Goal: Browse casually: Explore the website without a specific task or goal

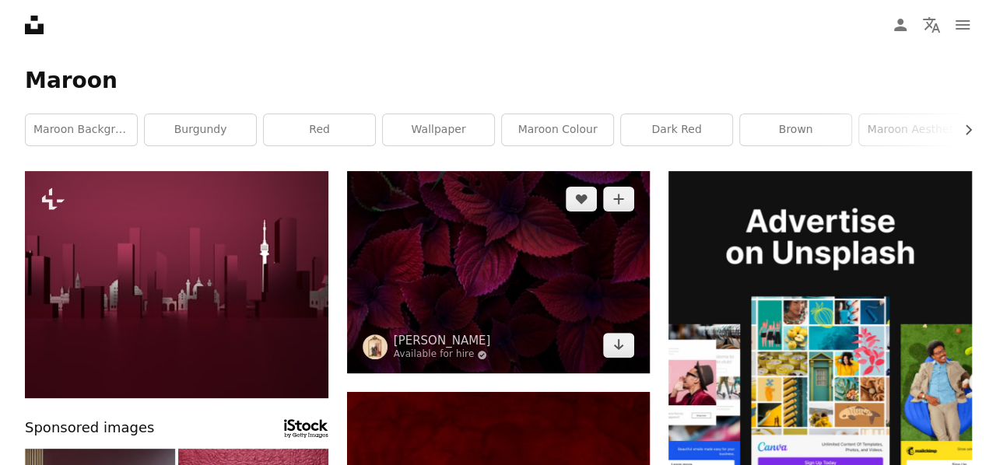
scroll to position [77, 0]
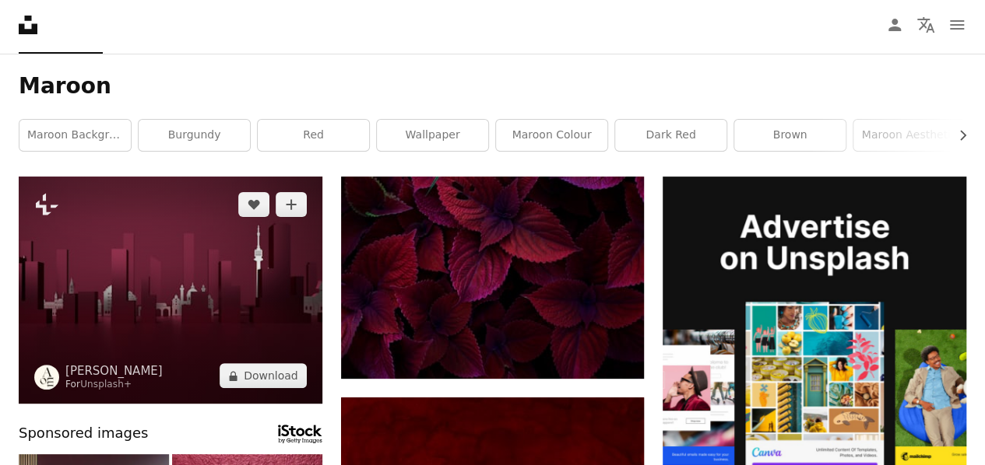
click at [145, 260] on img at bounding box center [171, 290] width 304 height 227
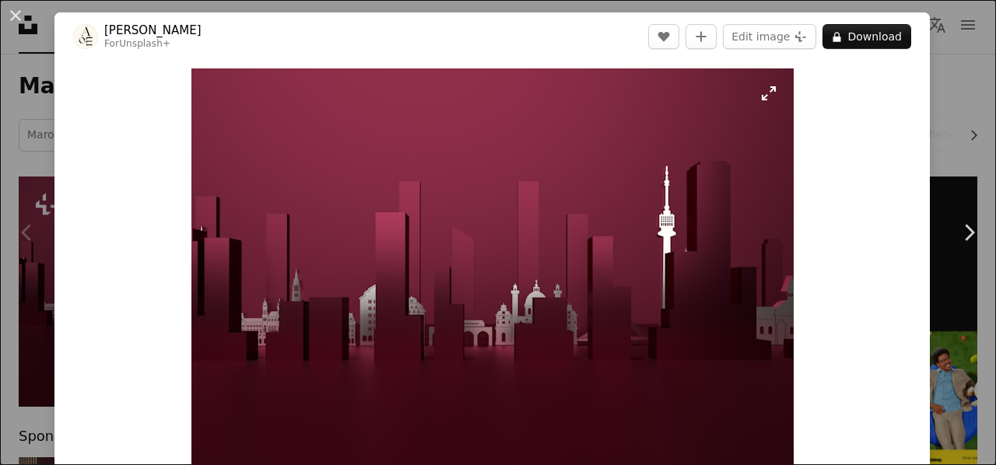
scroll to position [82, 0]
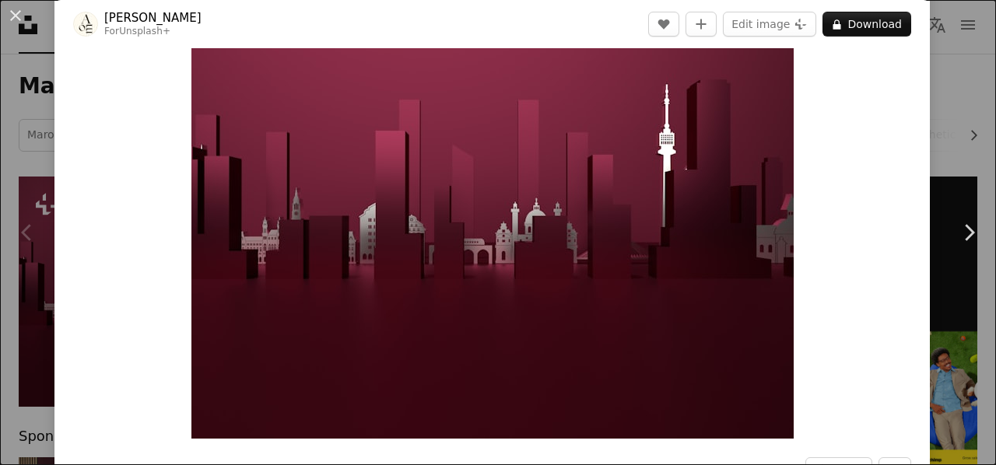
click at [505, 167] on img "Zoom in on this image" at bounding box center [492, 213] width 602 height 452
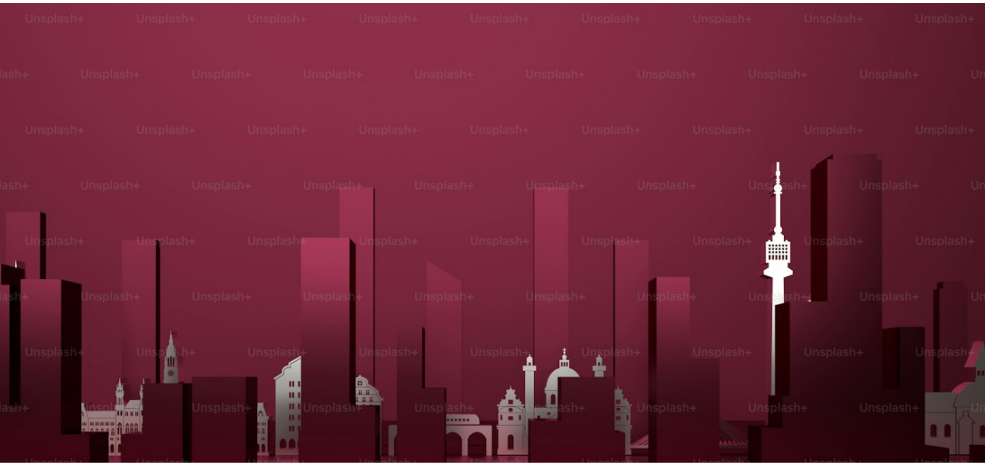
scroll to position [132, 0]
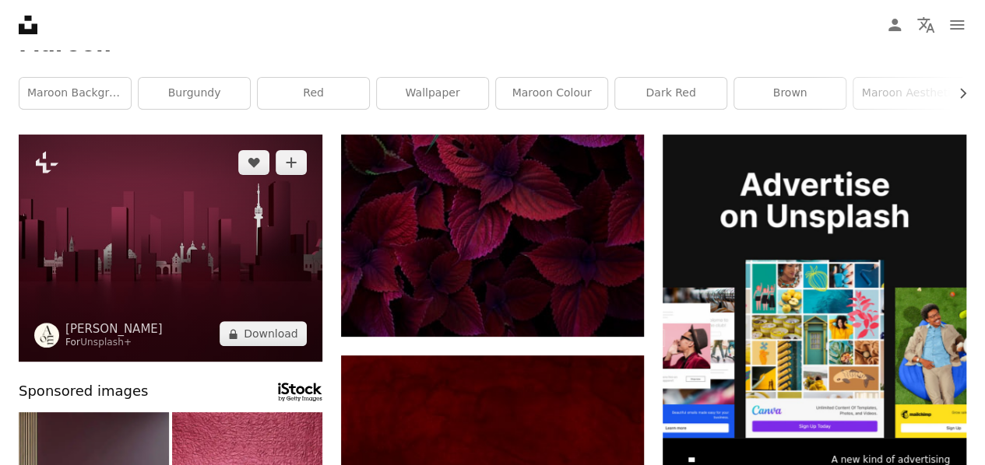
scroll to position [120, 0]
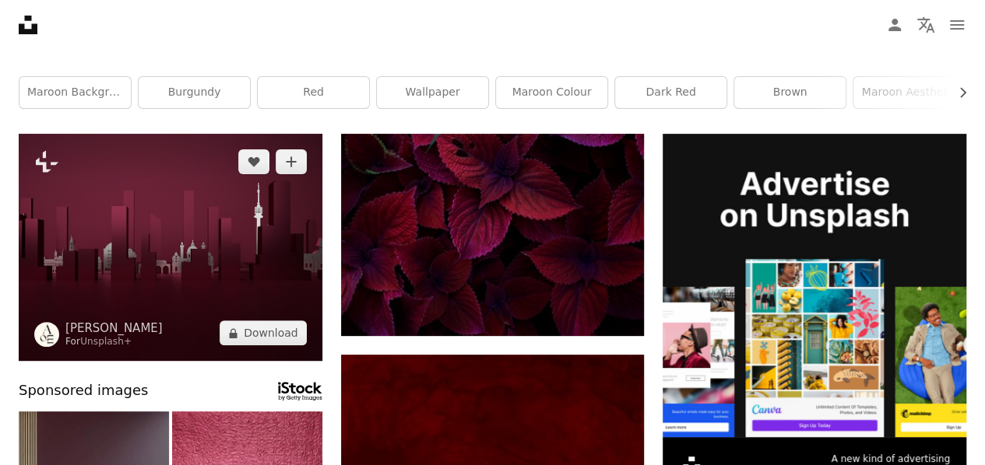
click at [233, 245] on img at bounding box center [171, 247] width 304 height 227
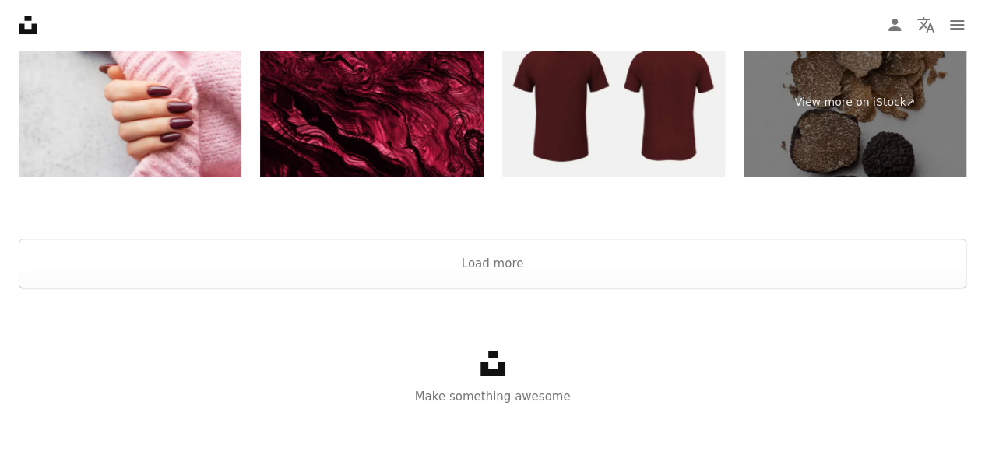
scroll to position [3087, 0]
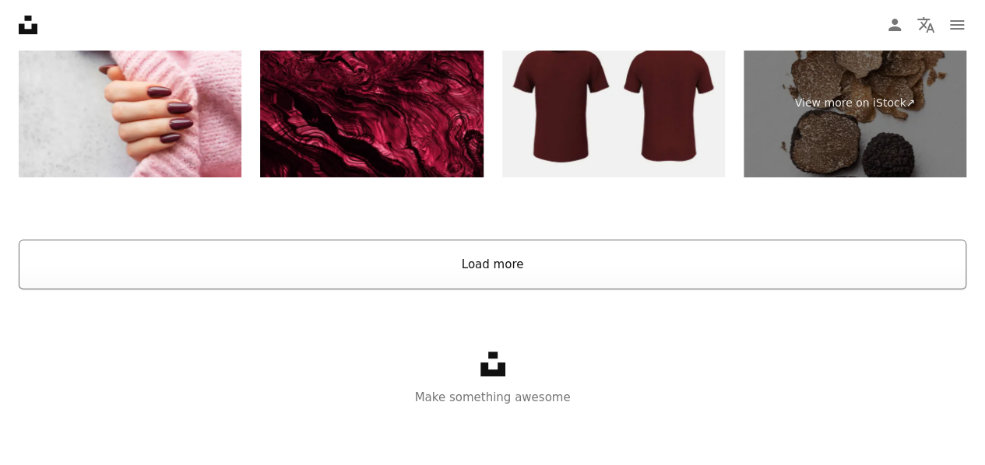
click at [493, 264] on button "Load more" at bounding box center [492, 265] width 947 height 50
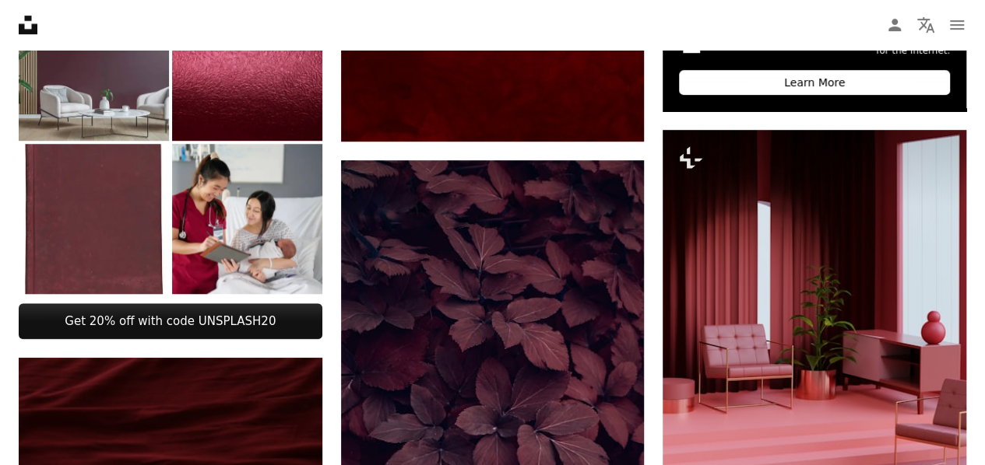
scroll to position [514, 0]
